Goal: Task Accomplishment & Management: Complete application form

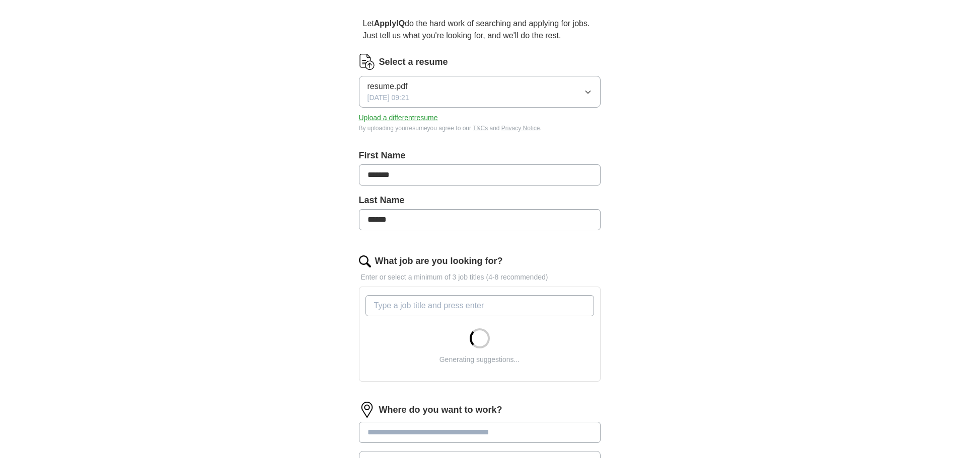
scroll to position [201, 0]
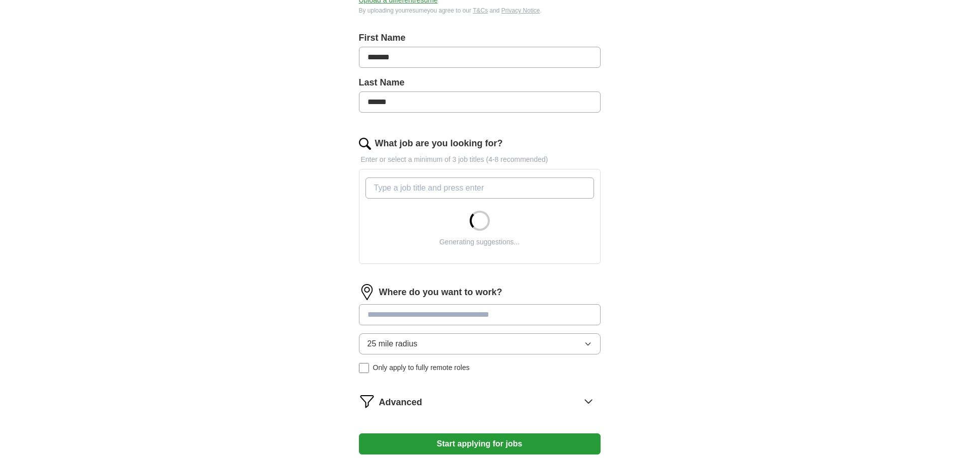
click at [406, 185] on input "What job are you looking for?" at bounding box center [479, 188] width 228 height 21
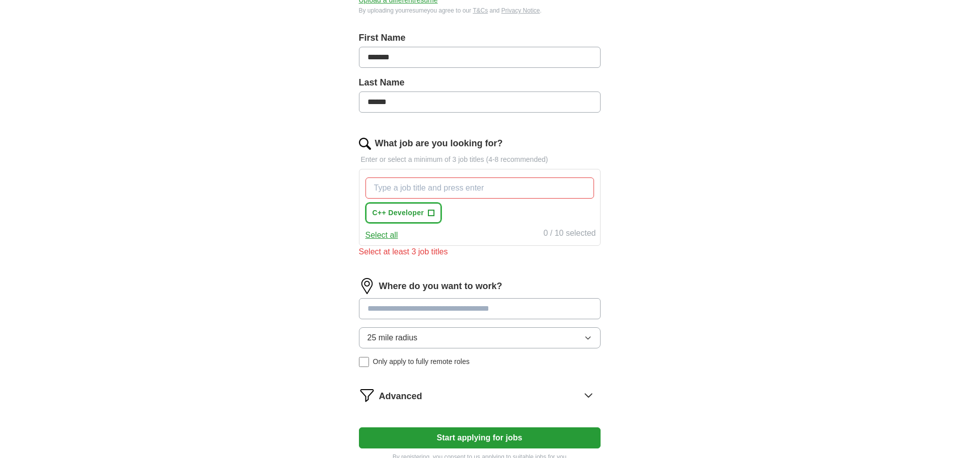
click at [424, 213] on button "C++ Developer +" at bounding box center [403, 213] width 76 height 21
click at [462, 187] on input "What job are you looking for?" at bounding box center [479, 188] width 228 height 21
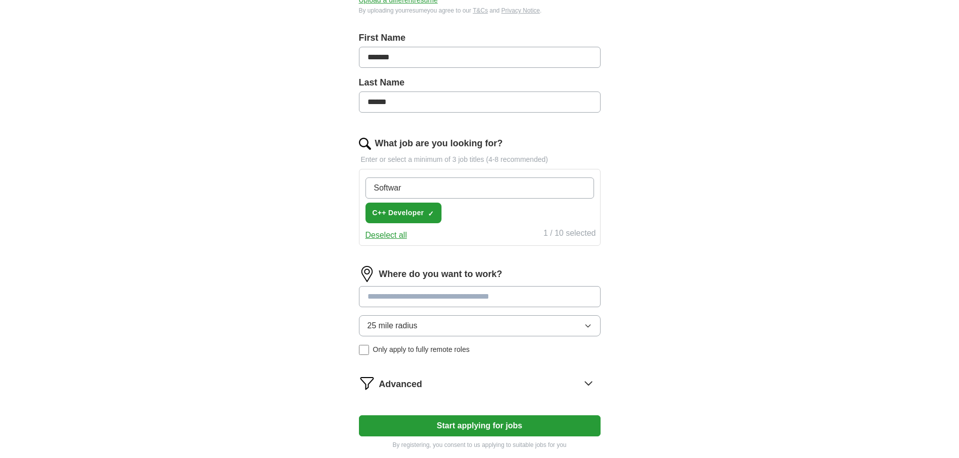
type input "Software"
click at [0, 0] on span "×" at bounding box center [0, 0] width 0 height 0
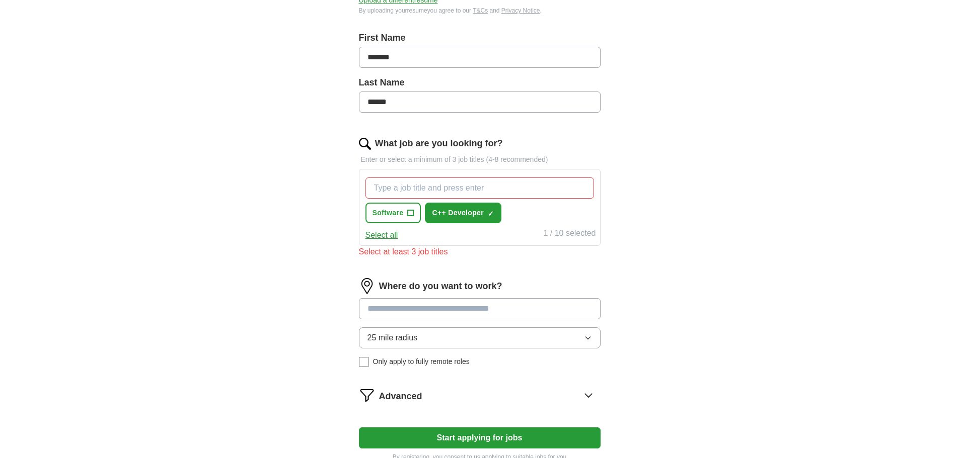
click at [415, 192] on input "What job are you looking for?" at bounding box center [479, 188] width 228 height 21
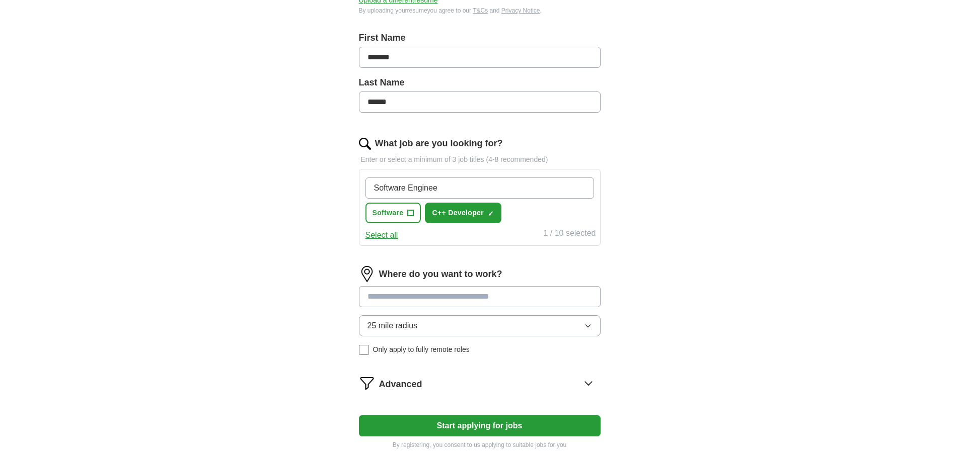
type input "Software Engineer"
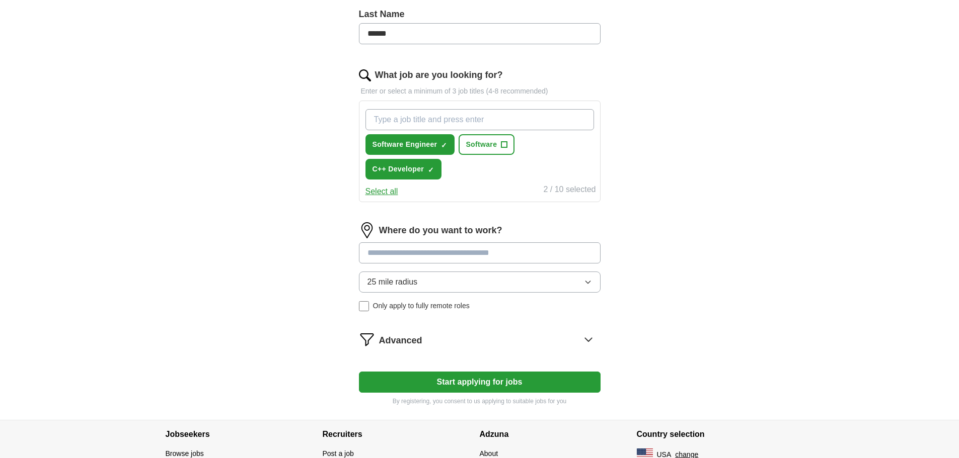
scroll to position [302, 0]
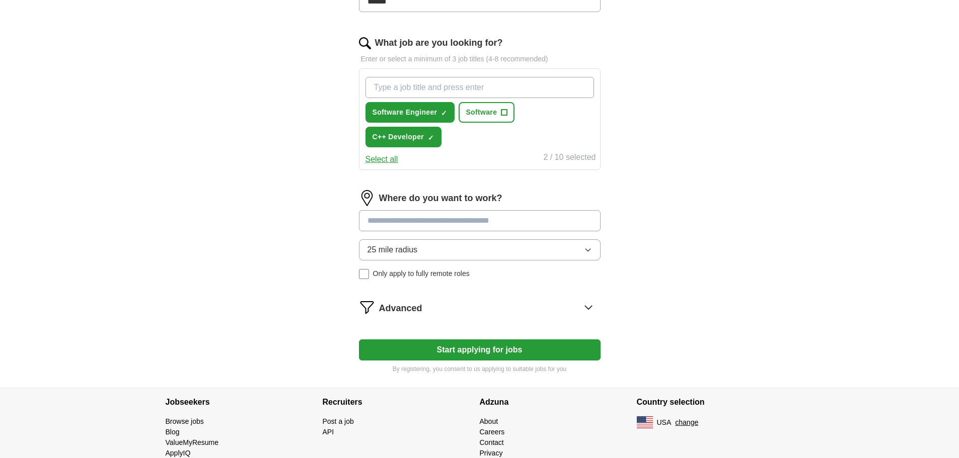
click at [457, 252] on button "25 mile radius" at bounding box center [480, 250] width 242 height 21
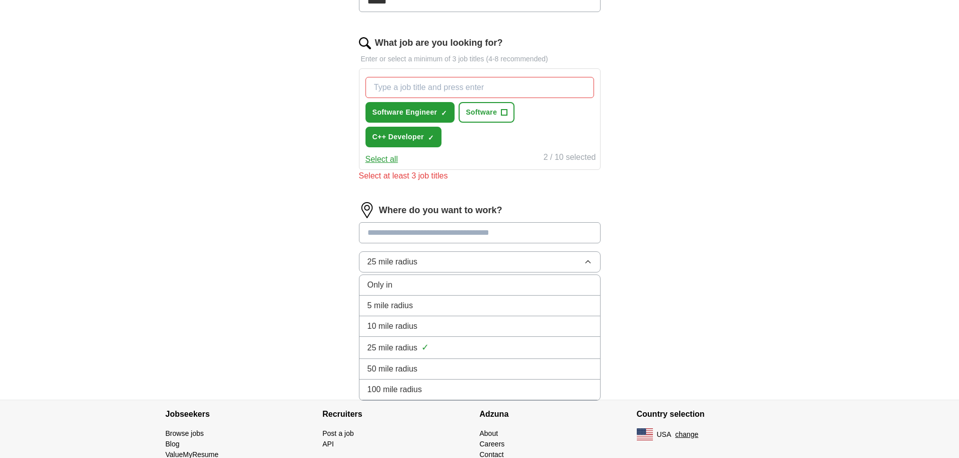
click at [434, 391] on div "100 mile radius" at bounding box center [479, 390] width 224 height 12
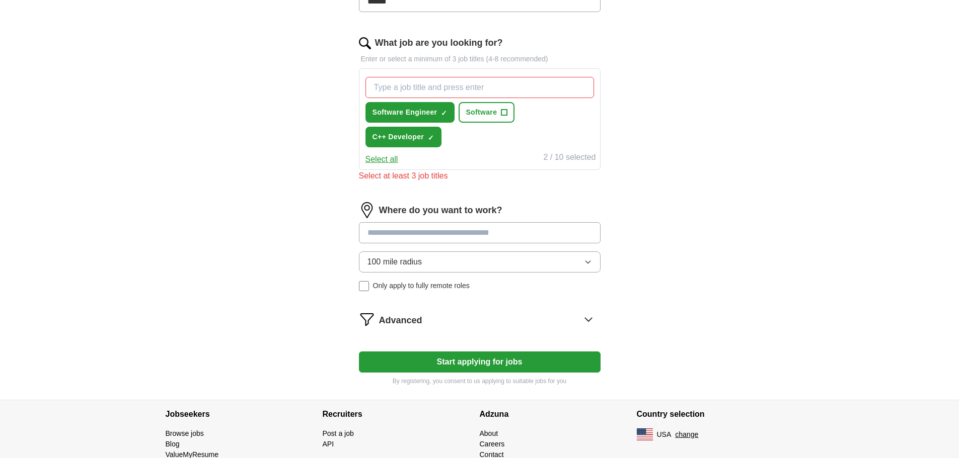
click at [448, 236] on input at bounding box center [480, 232] width 242 height 21
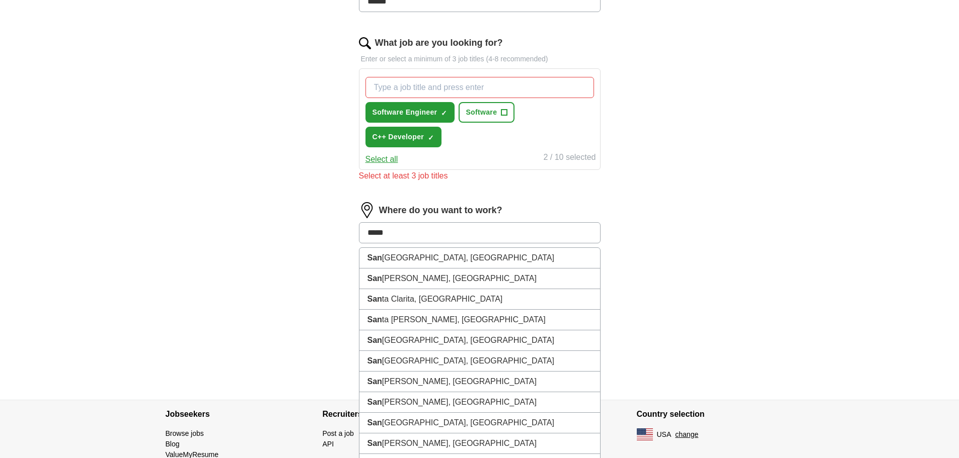
type input "******"
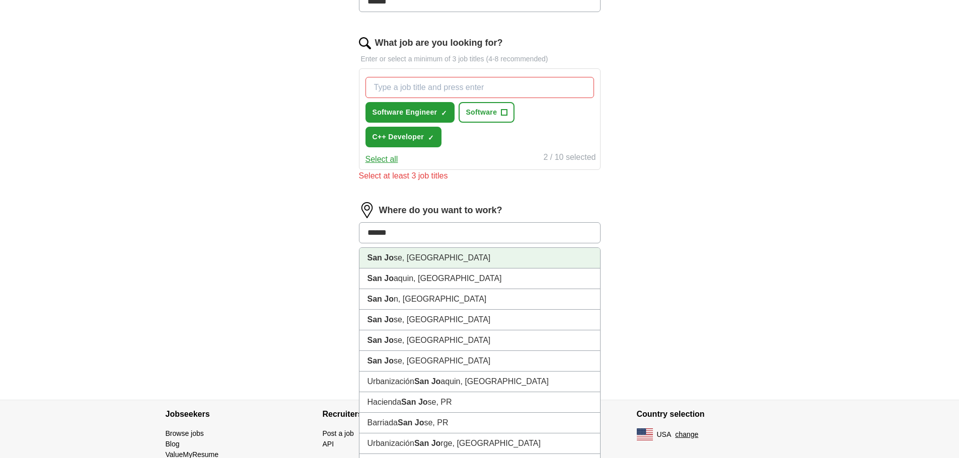
click at [451, 258] on li "San Jo se, [GEOGRAPHIC_DATA]" at bounding box center [479, 258] width 241 height 21
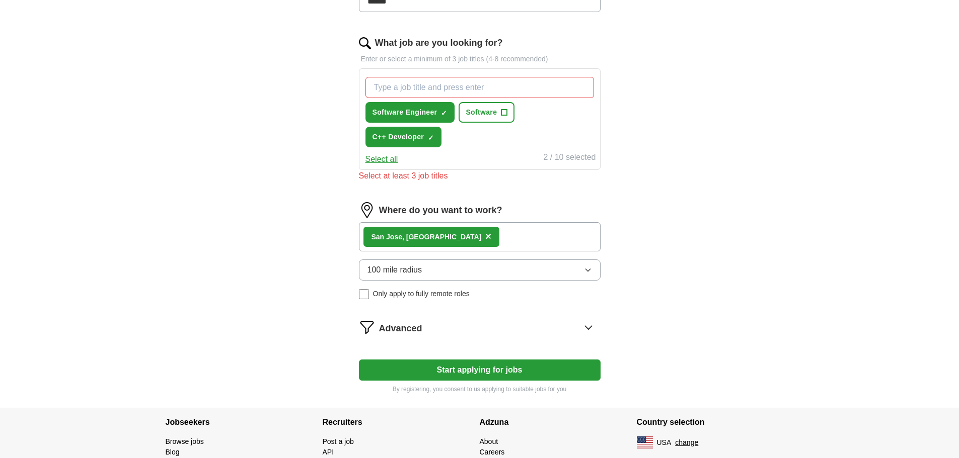
click at [517, 328] on div "Advanced" at bounding box center [489, 328] width 221 height 16
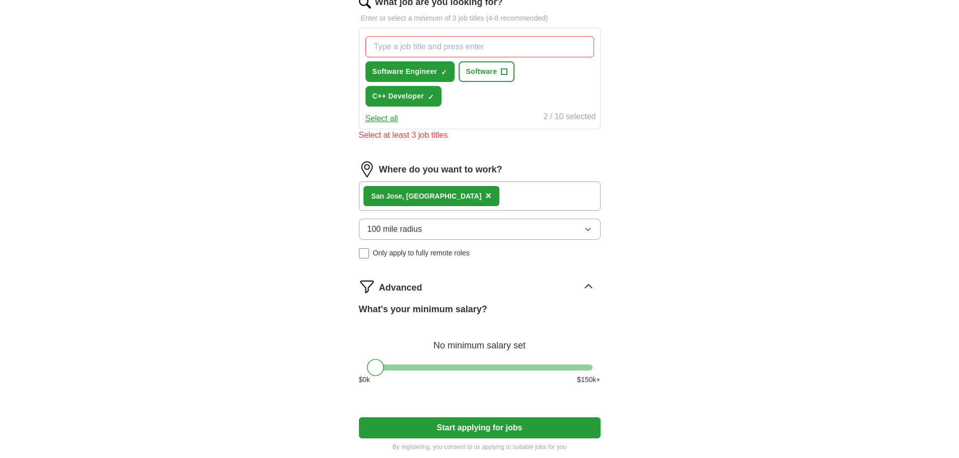
scroll to position [403, 0]
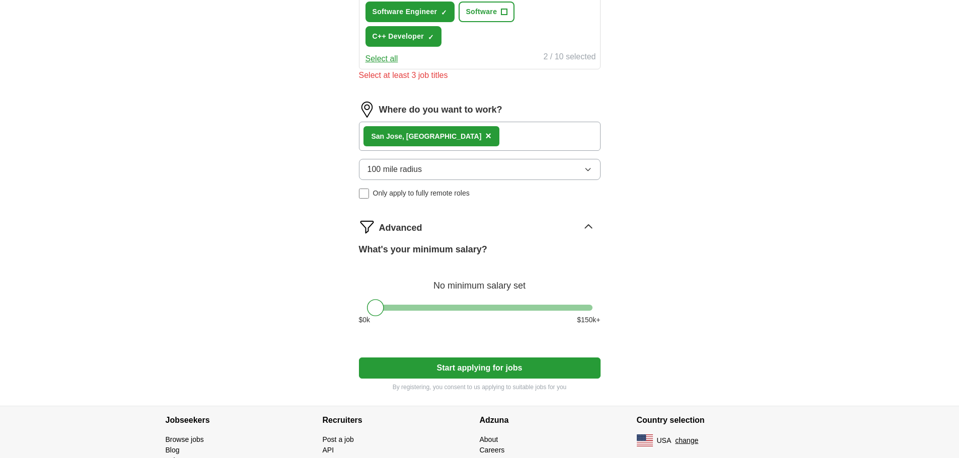
click at [498, 364] on button "Start applying for jobs" at bounding box center [480, 368] width 242 height 21
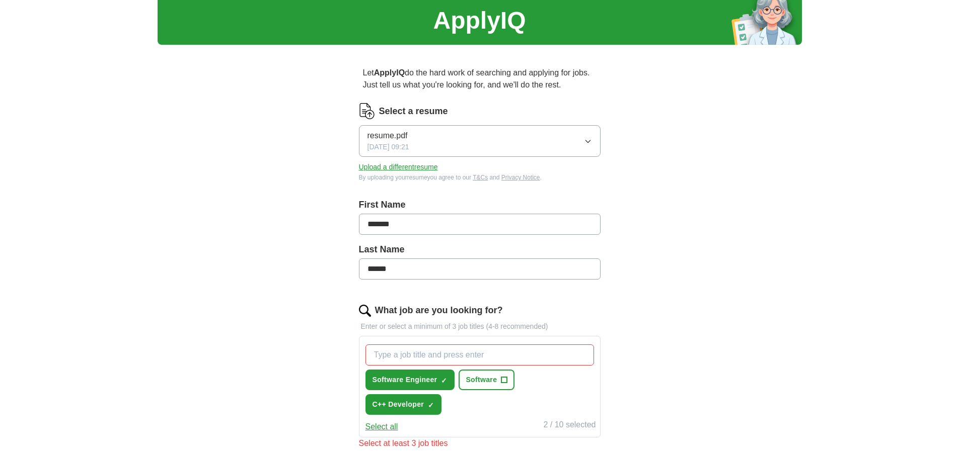
scroll to position [151, 0]
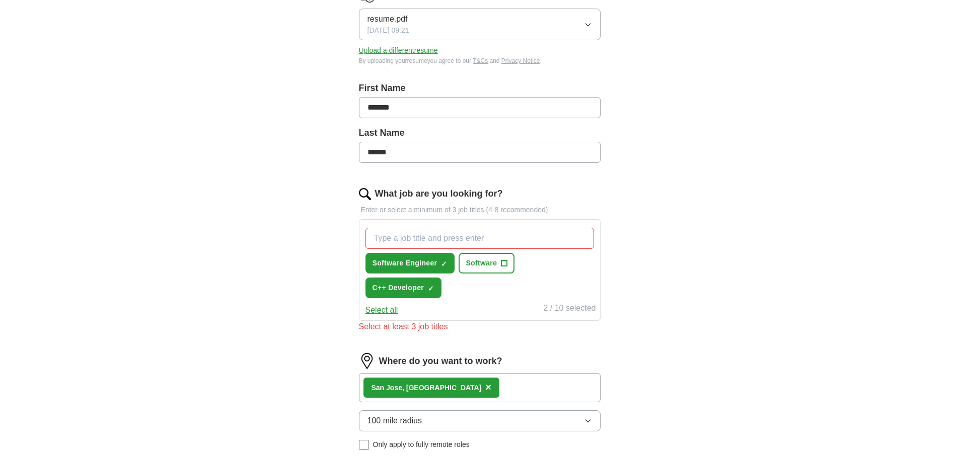
click at [474, 237] on input "What job are you looking for?" at bounding box center [479, 238] width 228 height 21
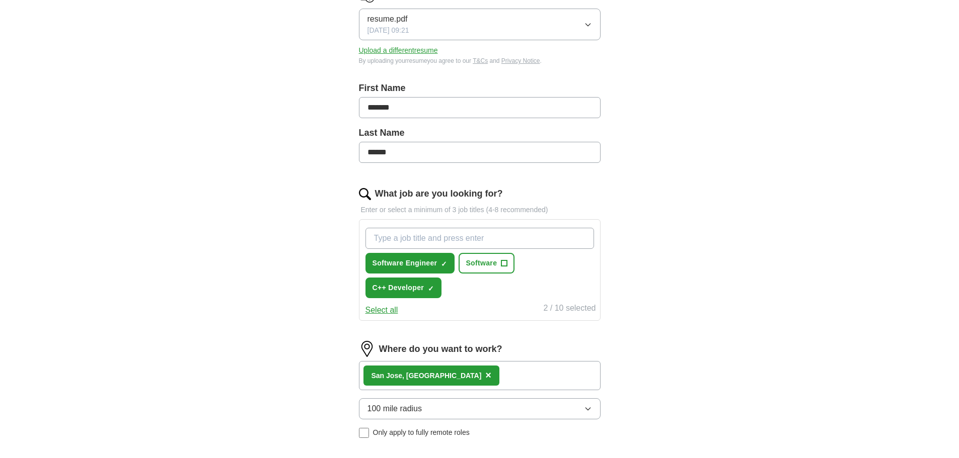
click at [425, 232] on input "What job are you looking for?" at bounding box center [479, 238] width 228 height 21
type input "Software Developer"
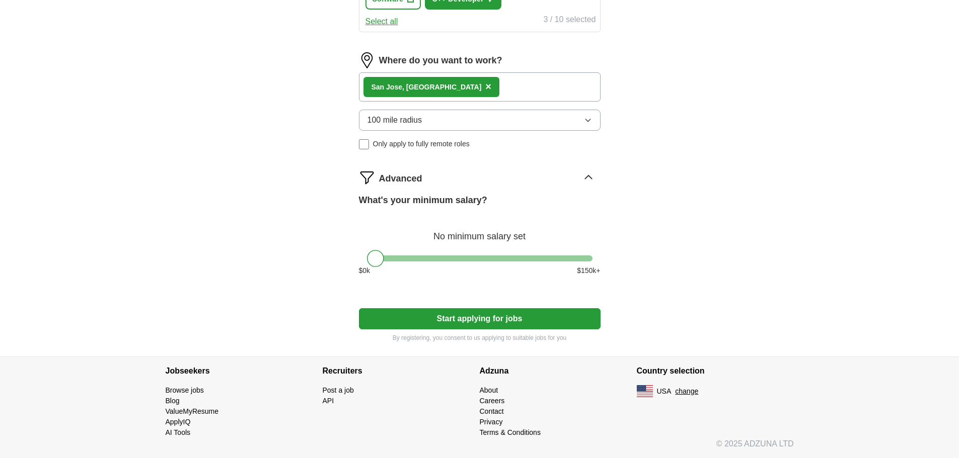
click at [473, 324] on button "Start applying for jobs" at bounding box center [480, 318] width 242 height 21
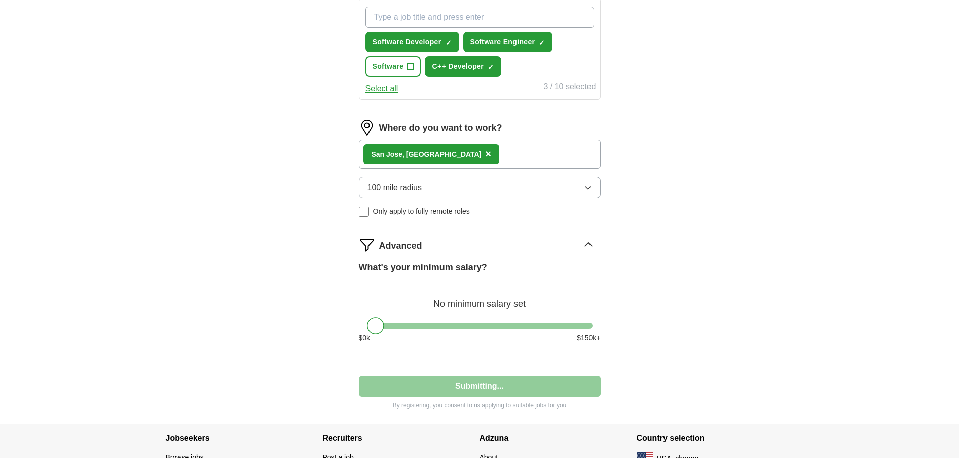
select select "**"
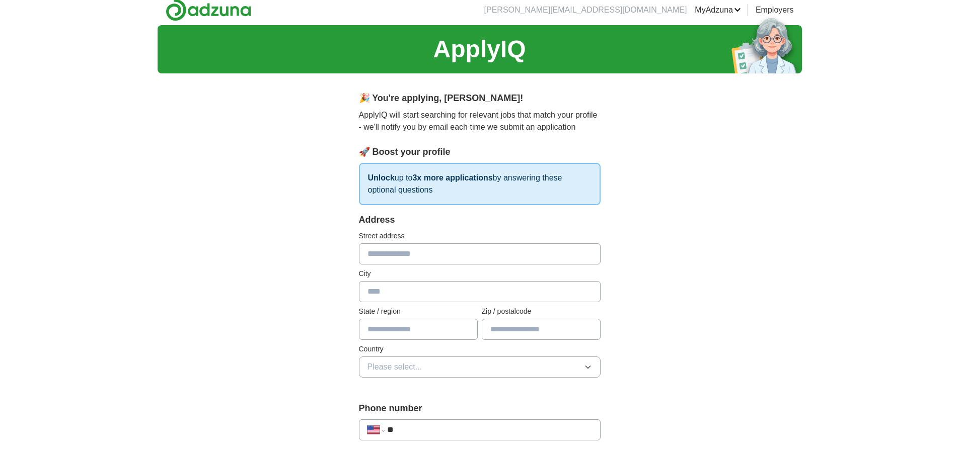
scroll to position [0, 0]
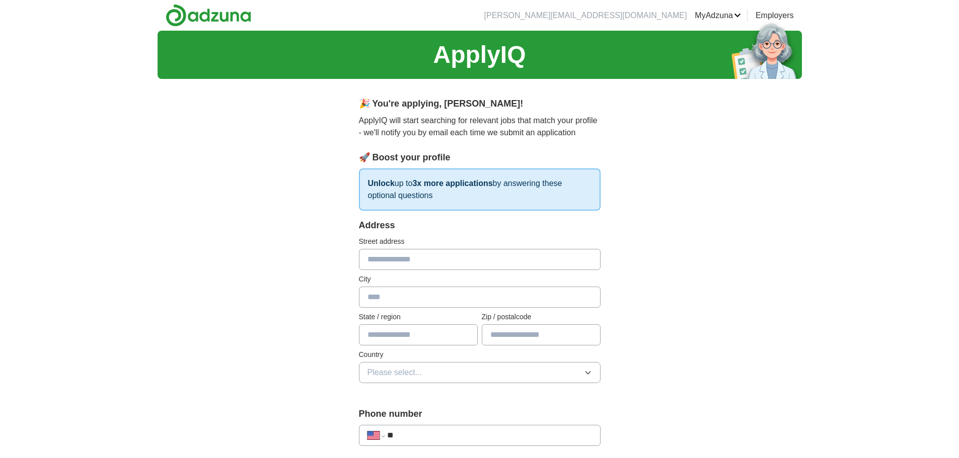
click at [419, 259] on input "text" at bounding box center [480, 259] width 242 height 21
type input "**********"
type input "*****"
type input "*******"
type input "*****"
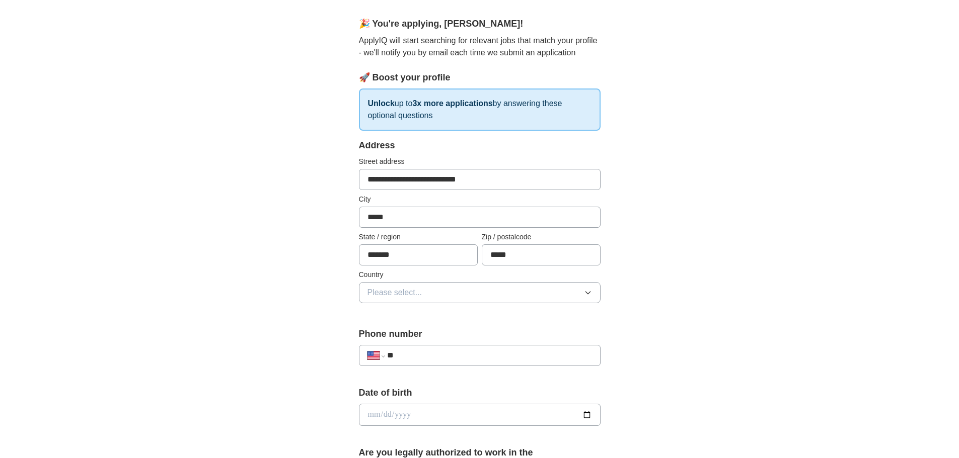
scroll to position [101, 0]
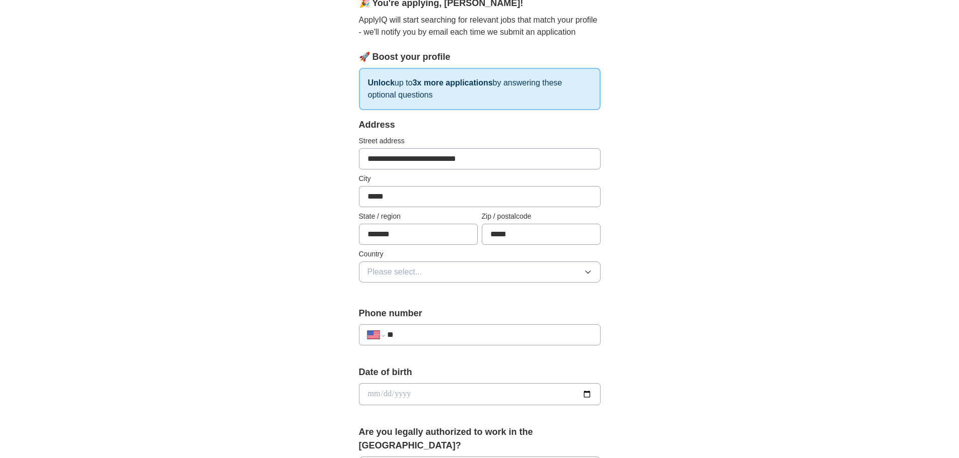
click at [475, 272] on button "Please select..." at bounding box center [480, 272] width 242 height 21
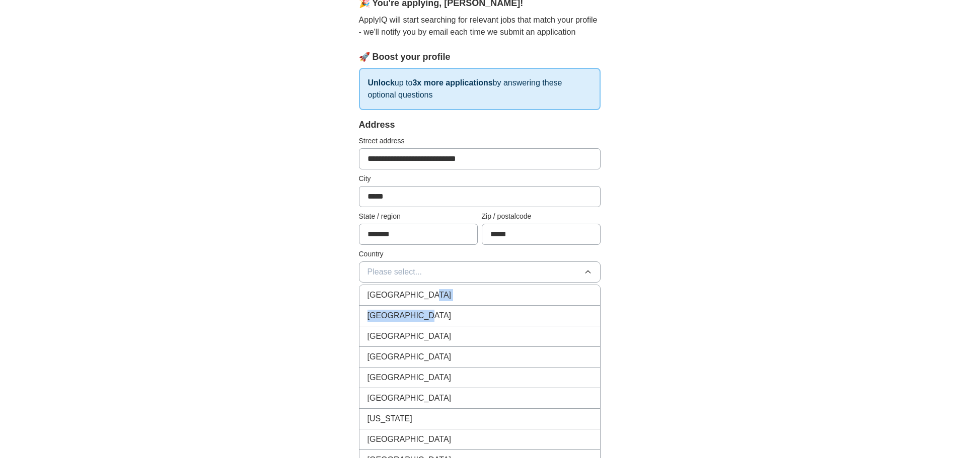
drag, startPoint x: 471, startPoint y: 292, endPoint x: 458, endPoint y: 319, distance: 28.8
click at [459, 319] on ul "[GEOGRAPHIC_DATA] [GEOGRAPHIC_DATA] [GEOGRAPHIC_DATA] [GEOGRAPHIC_DATA] [GEOGRA…" at bounding box center [480, 385] width 242 height 201
click at [458, 319] on div "[GEOGRAPHIC_DATA]" at bounding box center [479, 316] width 224 height 12
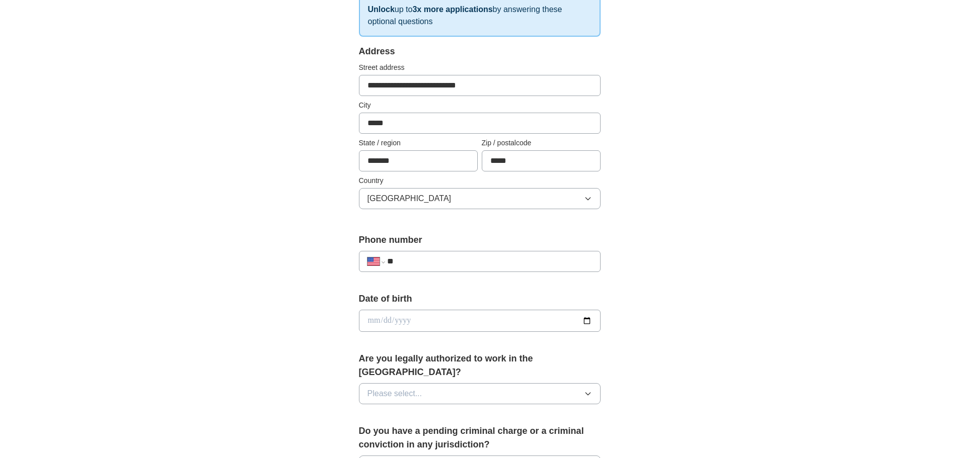
scroll to position [201, 0]
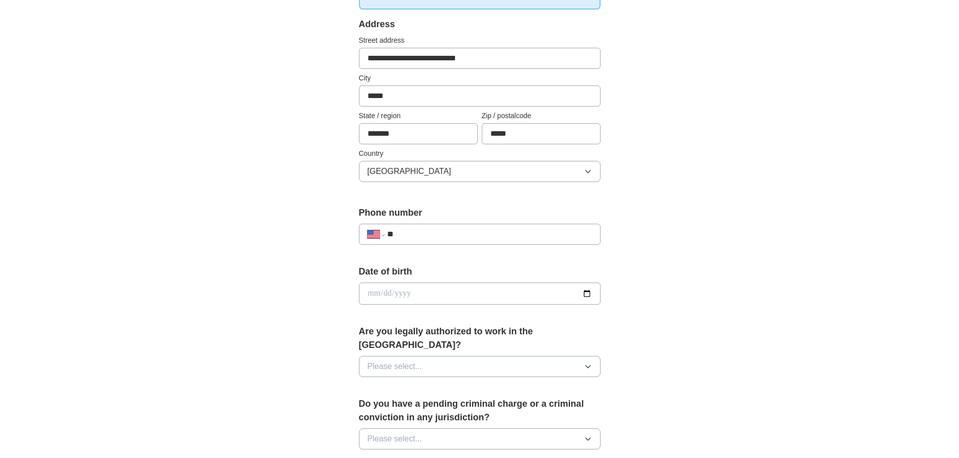
click at [452, 231] on input "**" at bounding box center [489, 234] width 204 height 12
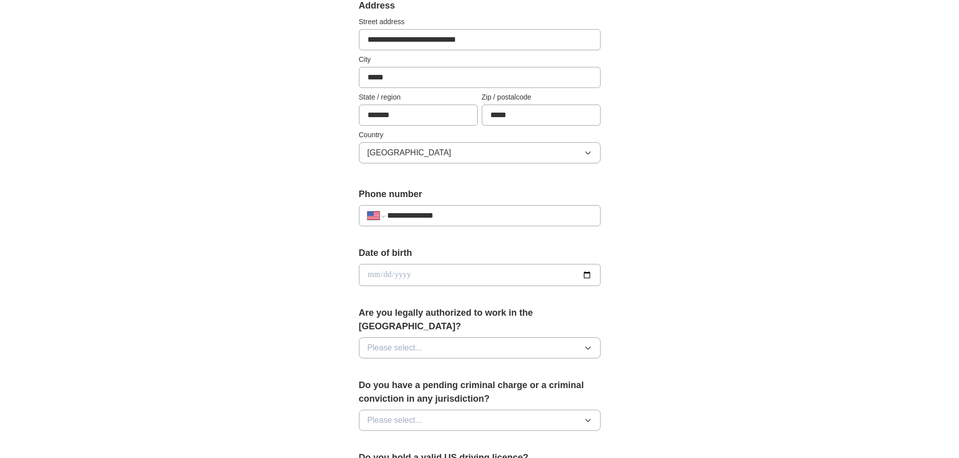
scroll to position [252, 0]
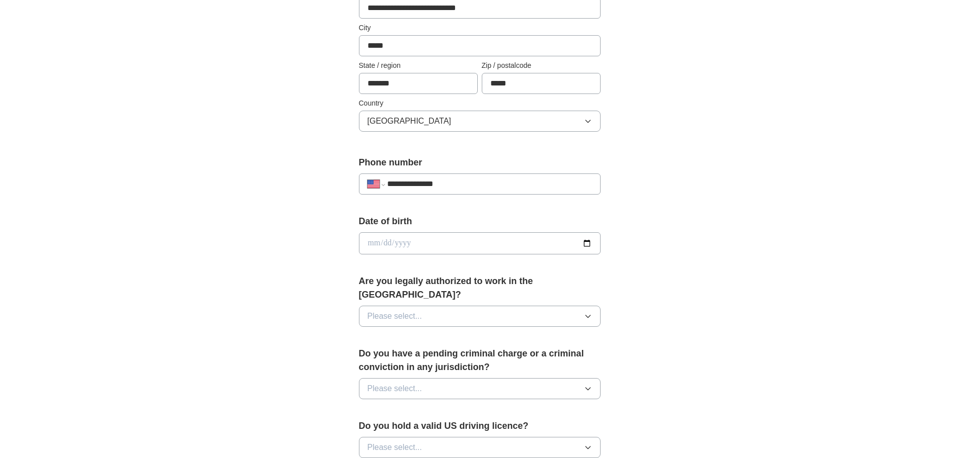
type input "**********"
click at [585, 239] on input "date" at bounding box center [480, 243] width 242 height 22
type input "**********"
click at [511, 306] on button "Please select..." at bounding box center [480, 316] width 242 height 21
click at [459, 334] on div "Yes" at bounding box center [479, 340] width 224 height 12
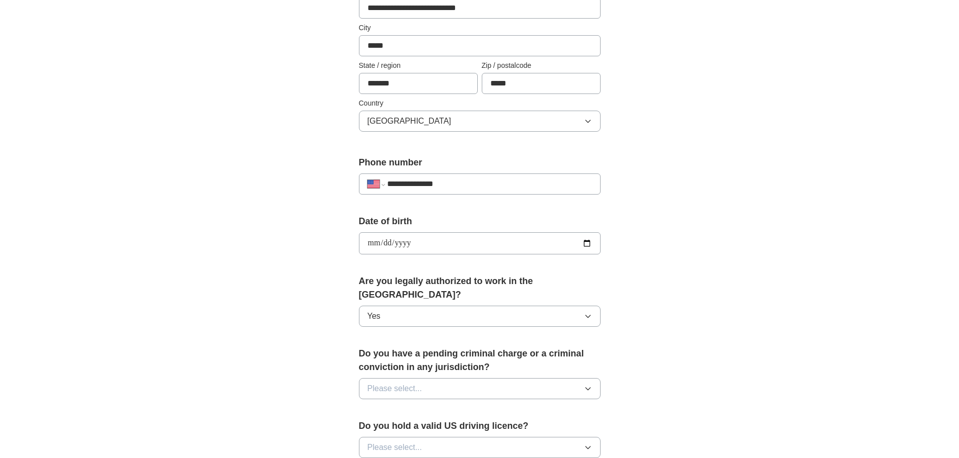
click at [464, 378] on button "Please select..." at bounding box center [480, 388] width 242 height 21
click at [398, 427] on div "No" at bounding box center [479, 433] width 224 height 12
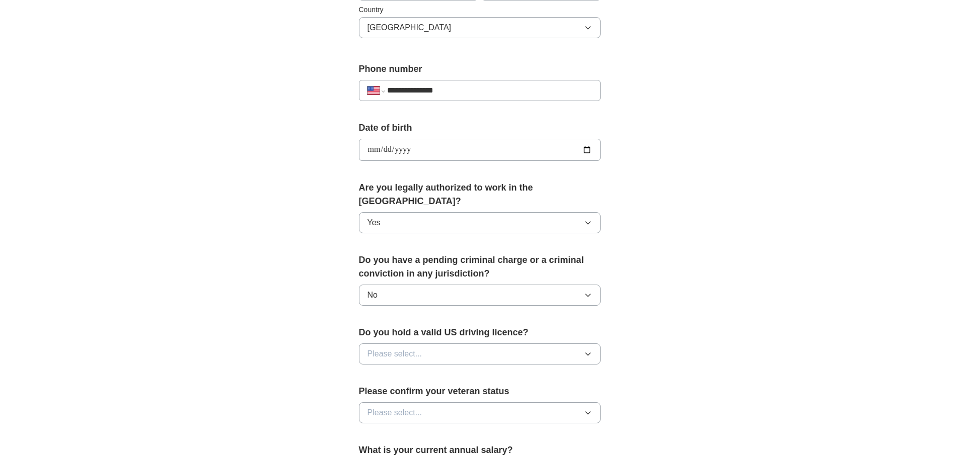
scroll to position [352, 0]
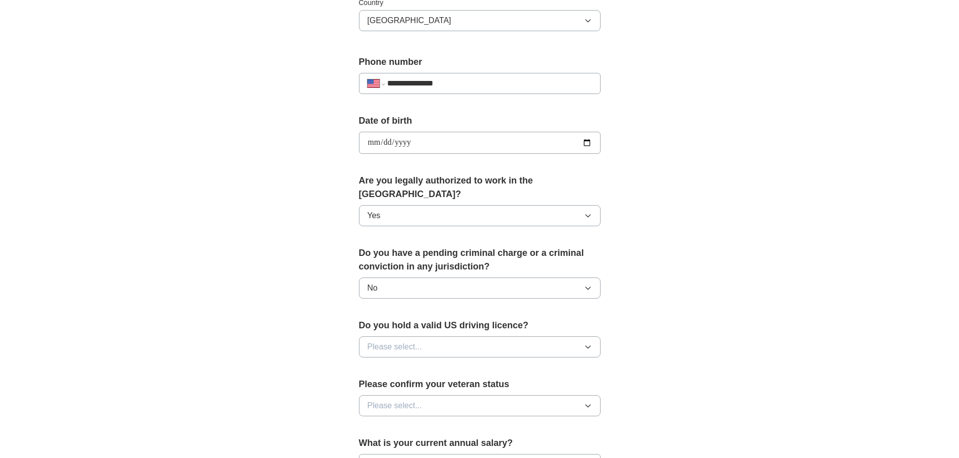
click at [441, 337] on button "Please select..." at bounding box center [480, 347] width 242 height 21
click at [409, 364] on div "Yes" at bounding box center [479, 370] width 224 height 12
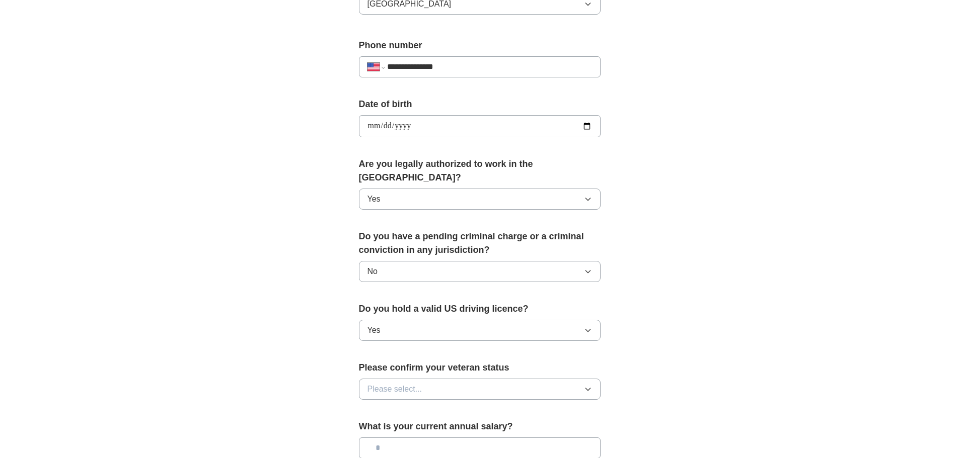
scroll to position [503, 0]
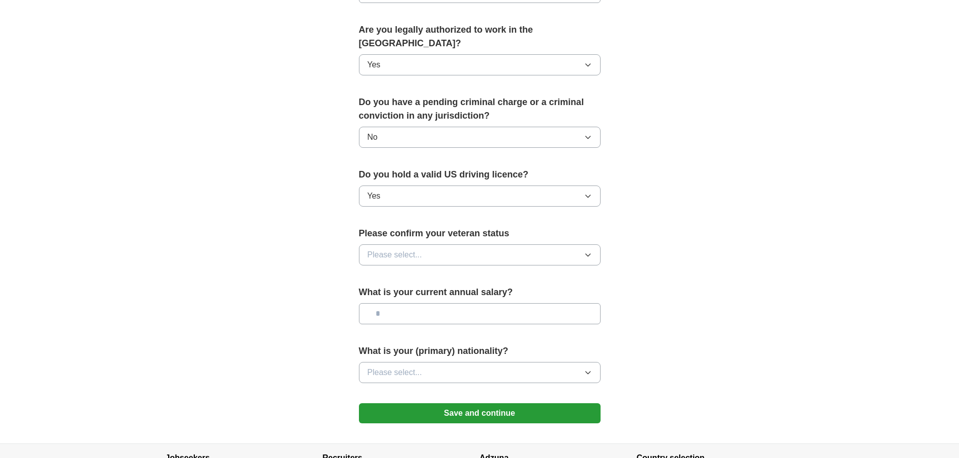
click at [443, 245] on button "Please select..." at bounding box center [480, 255] width 242 height 21
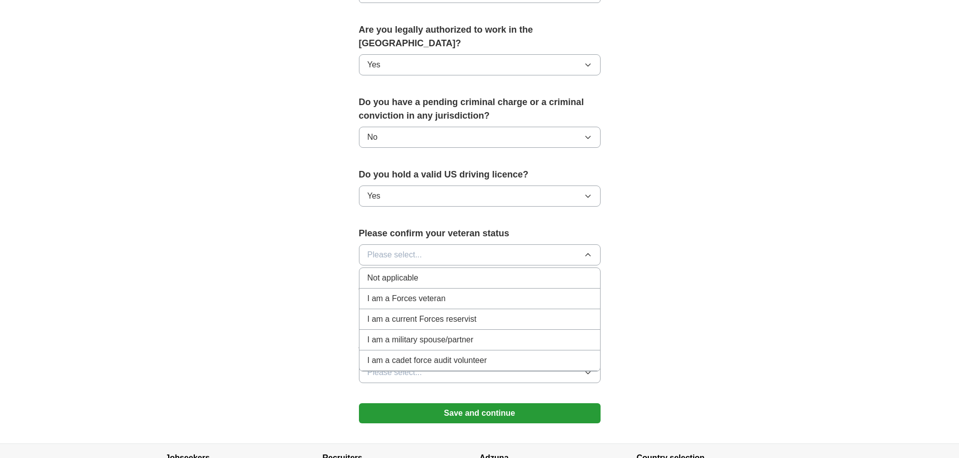
click at [470, 272] on div "Not applicable" at bounding box center [479, 278] width 224 height 12
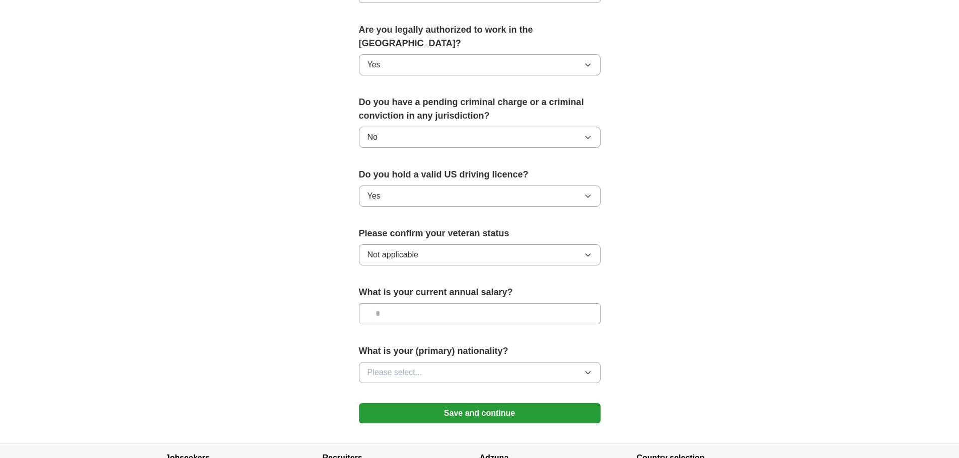
click at [465, 303] on input "text" at bounding box center [480, 313] width 242 height 21
click at [458, 362] on button "Please select..." at bounding box center [480, 372] width 242 height 21
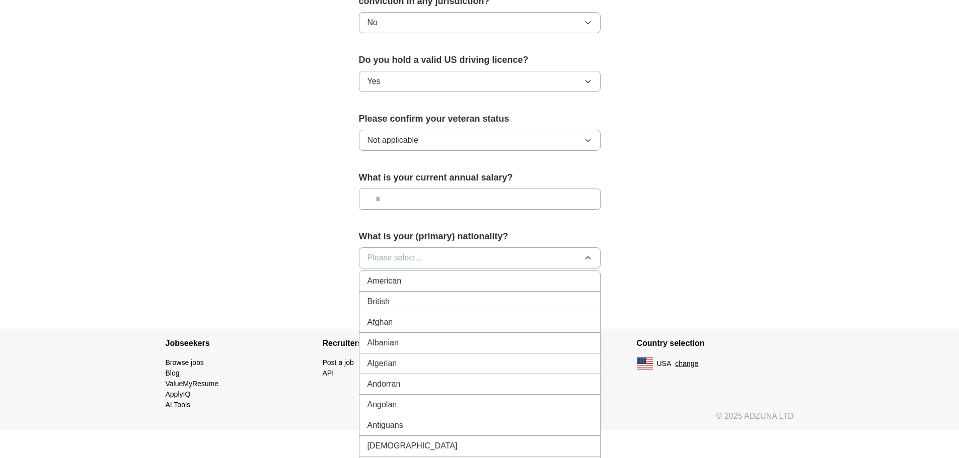
click at [426, 248] on button "Please select..." at bounding box center [480, 258] width 242 height 21
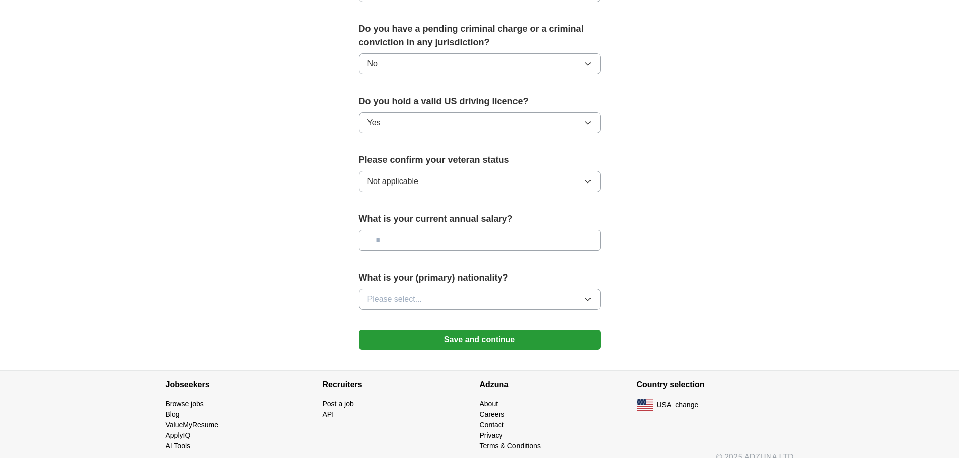
click at [408, 293] on span "Please select..." at bounding box center [394, 299] width 55 height 12
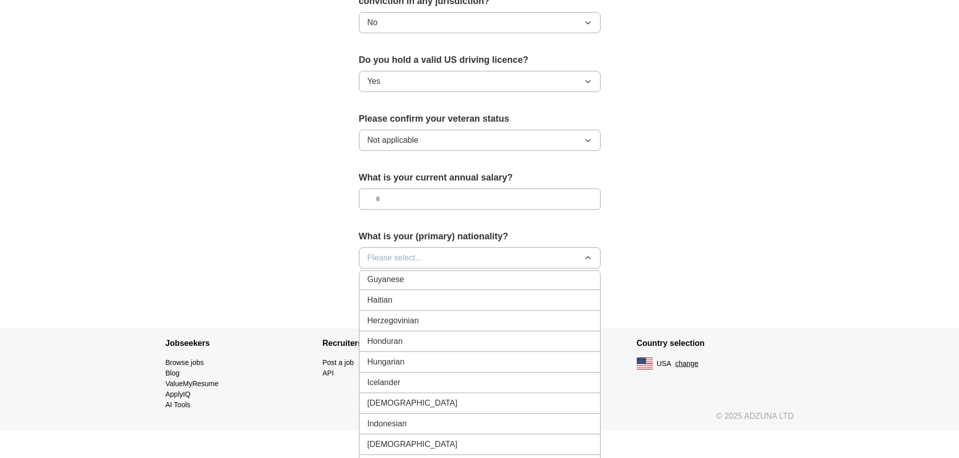
scroll to position [1550, 0]
click at [509, 376] on div "[DEMOGRAPHIC_DATA]" at bounding box center [479, 382] width 224 height 12
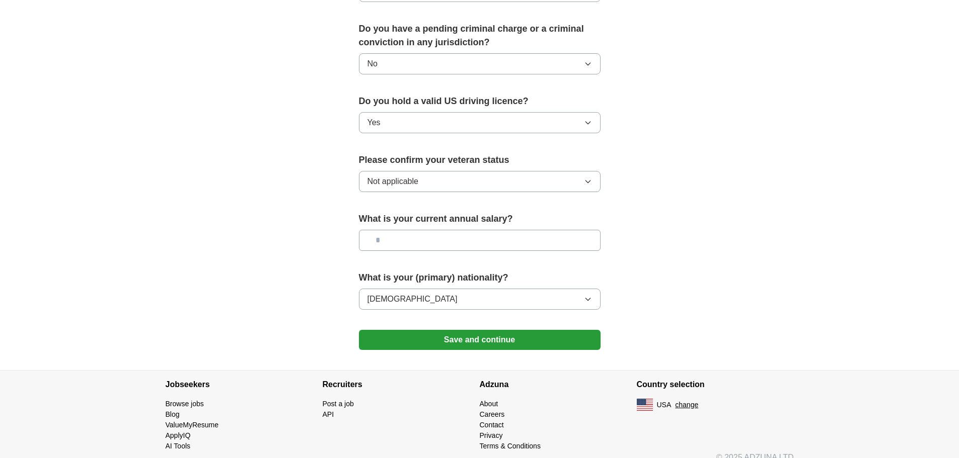
click at [465, 330] on button "Save and continue" at bounding box center [480, 340] width 242 height 20
